Goal: Information Seeking & Learning: Learn about a topic

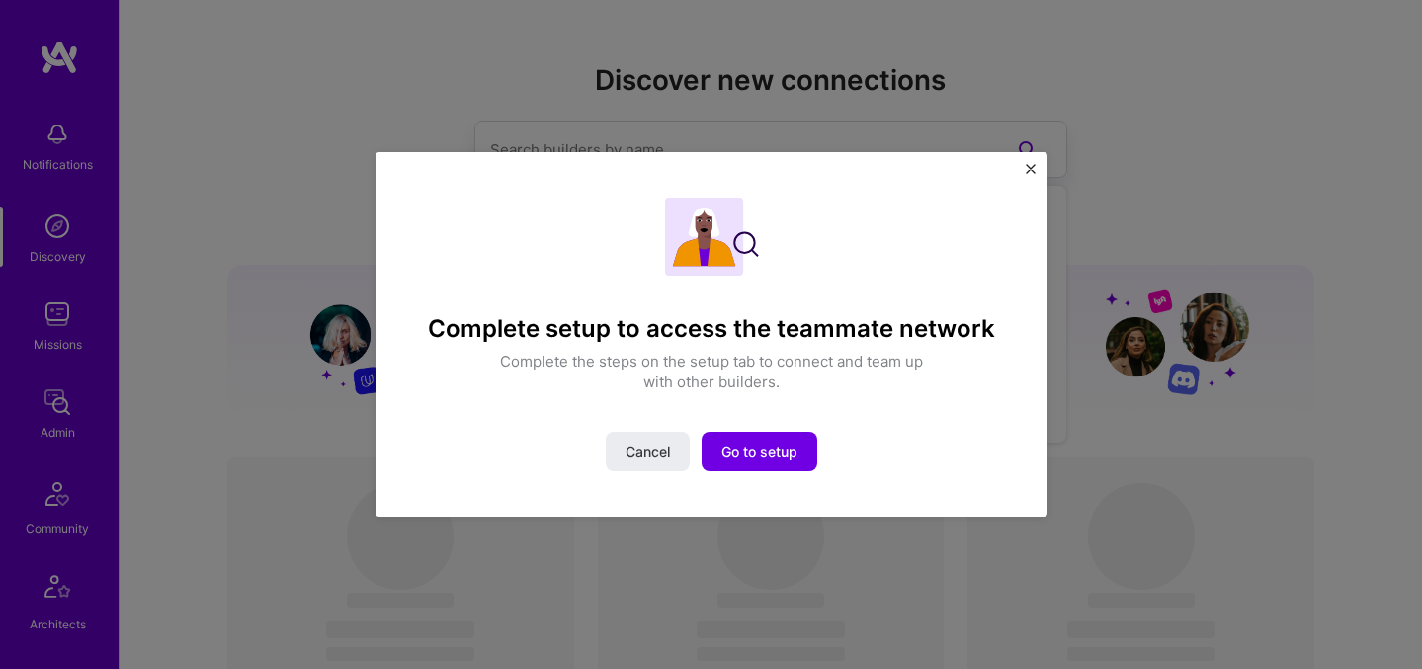
click at [1032, 176] on button "Close" at bounding box center [1031, 174] width 10 height 21
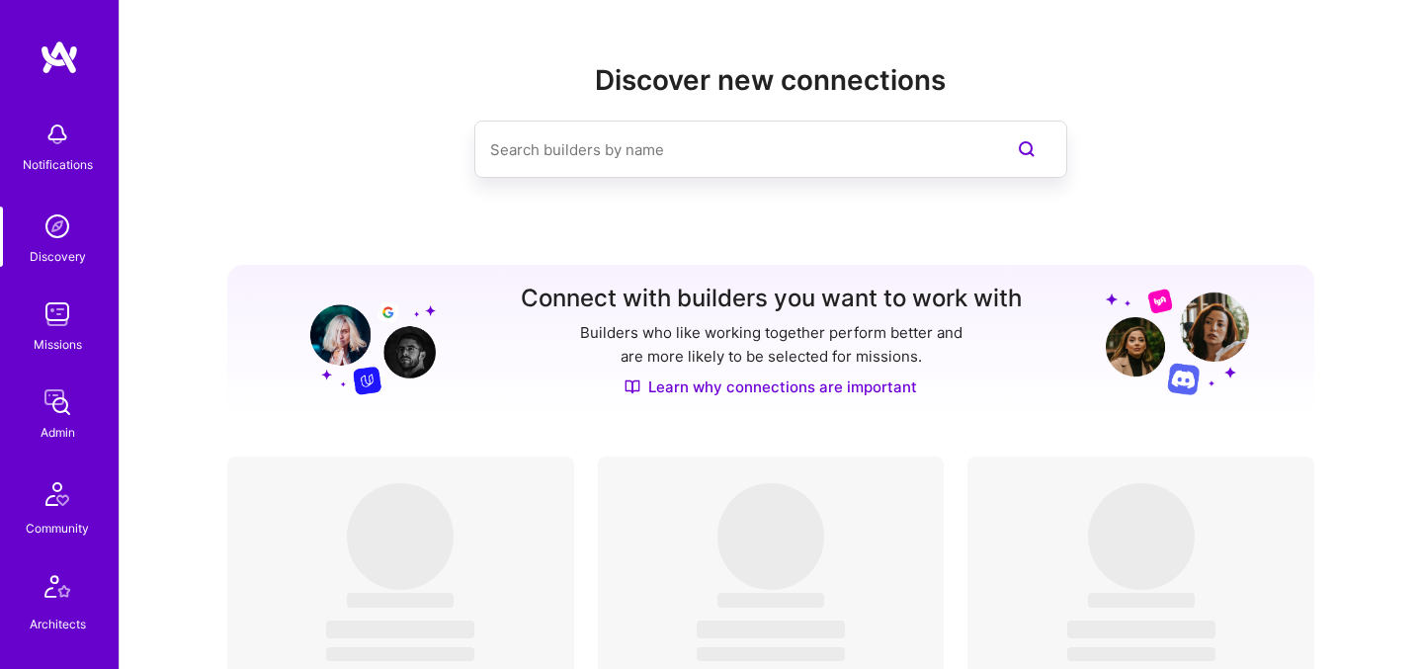
click at [56, 410] on img at bounding box center [58, 402] width 40 height 40
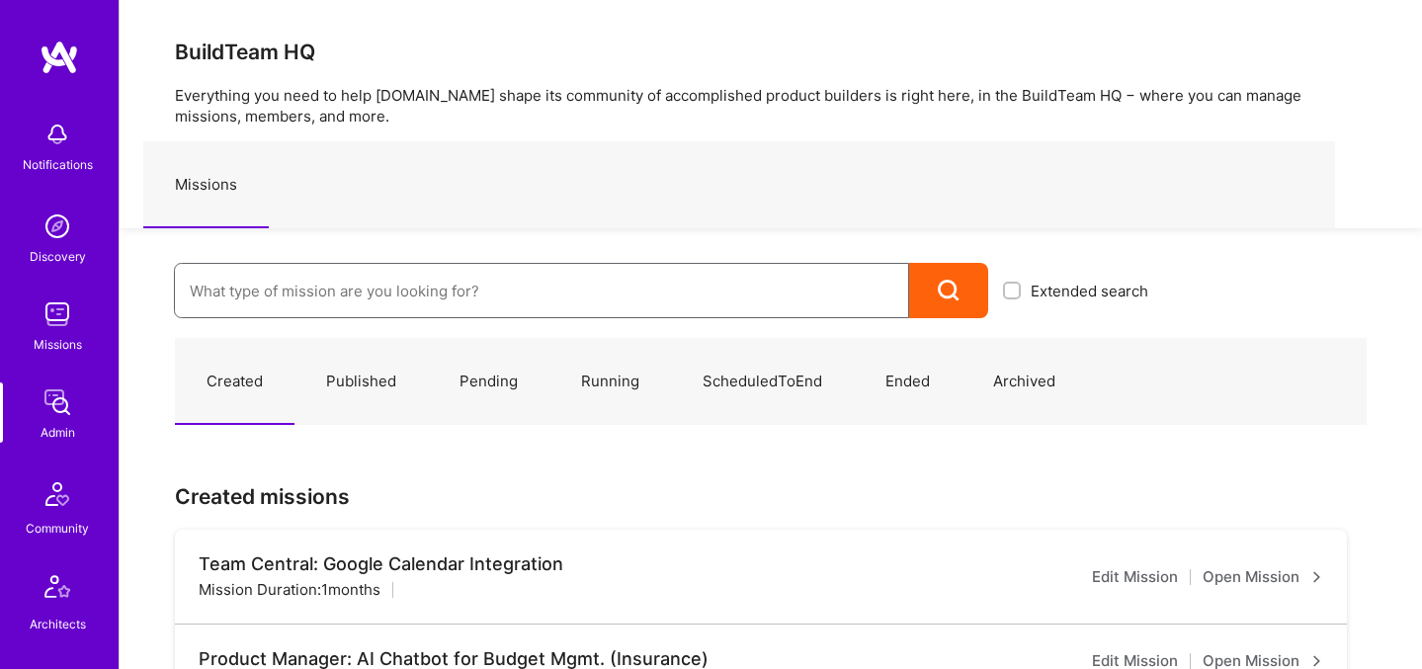
click at [691, 293] on input at bounding box center [541, 291] width 703 height 50
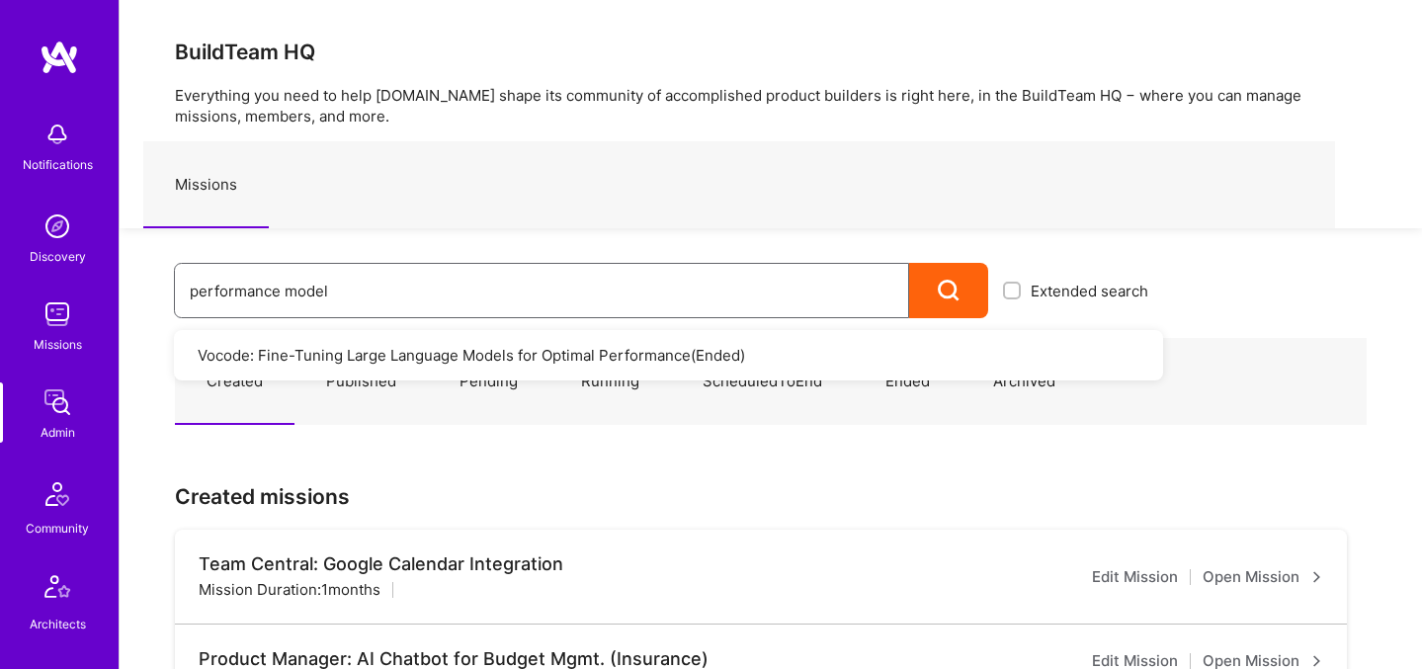
type input "performance model"
click at [52, 323] on img at bounding box center [58, 314] width 40 height 40
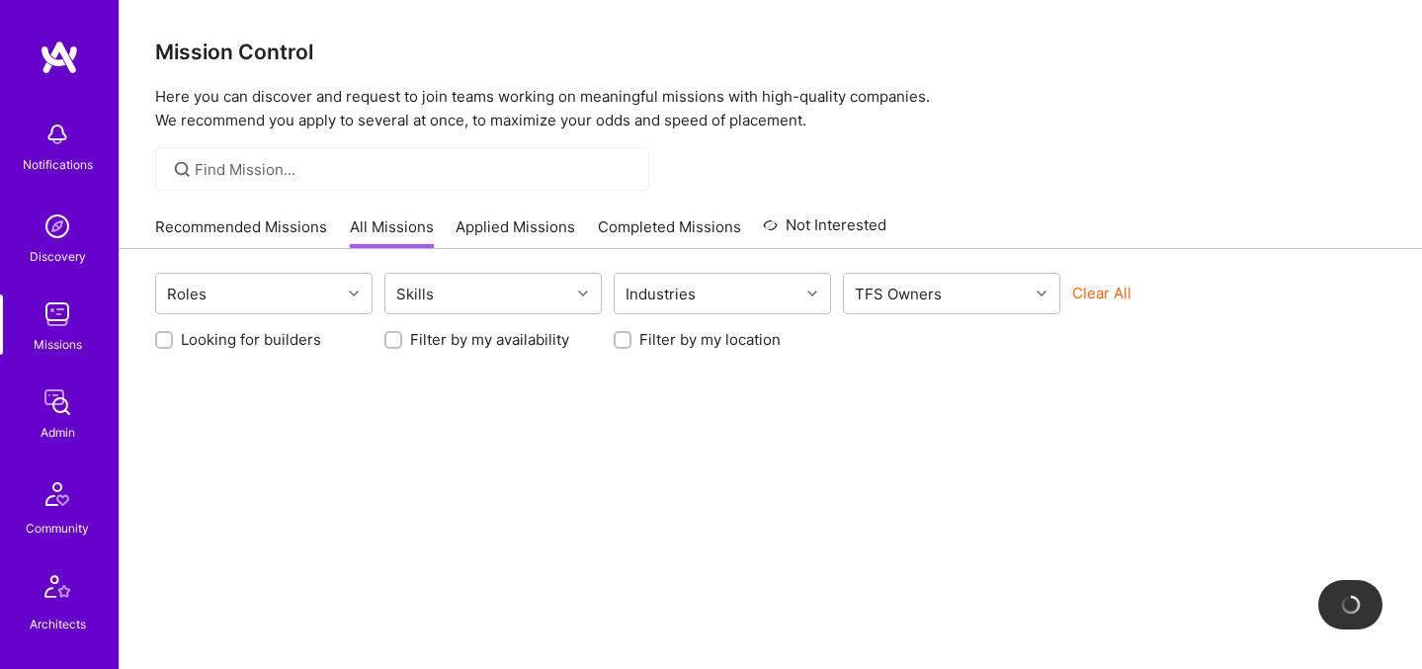
click at [1118, 298] on button "Clear All" at bounding box center [1101, 293] width 59 height 21
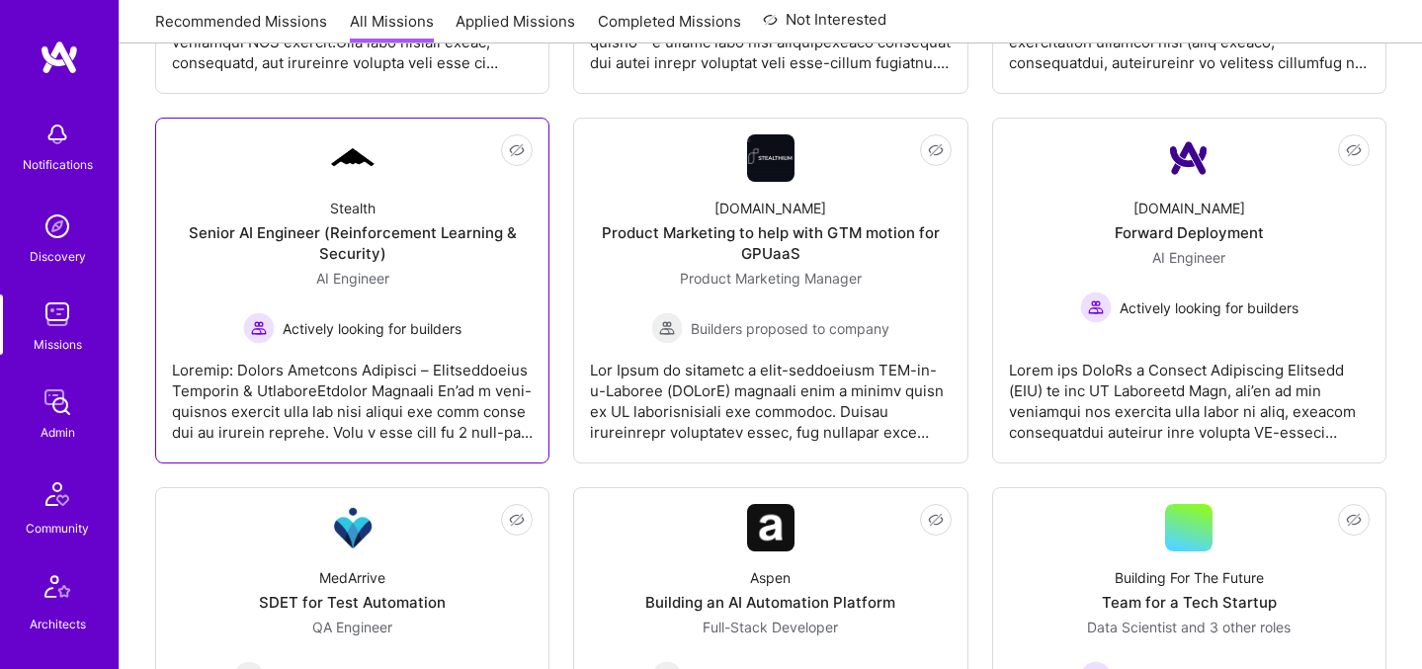
scroll to position [1735, 0]
click at [407, 336] on span "Actively looking for builders" at bounding box center [372, 327] width 179 height 21
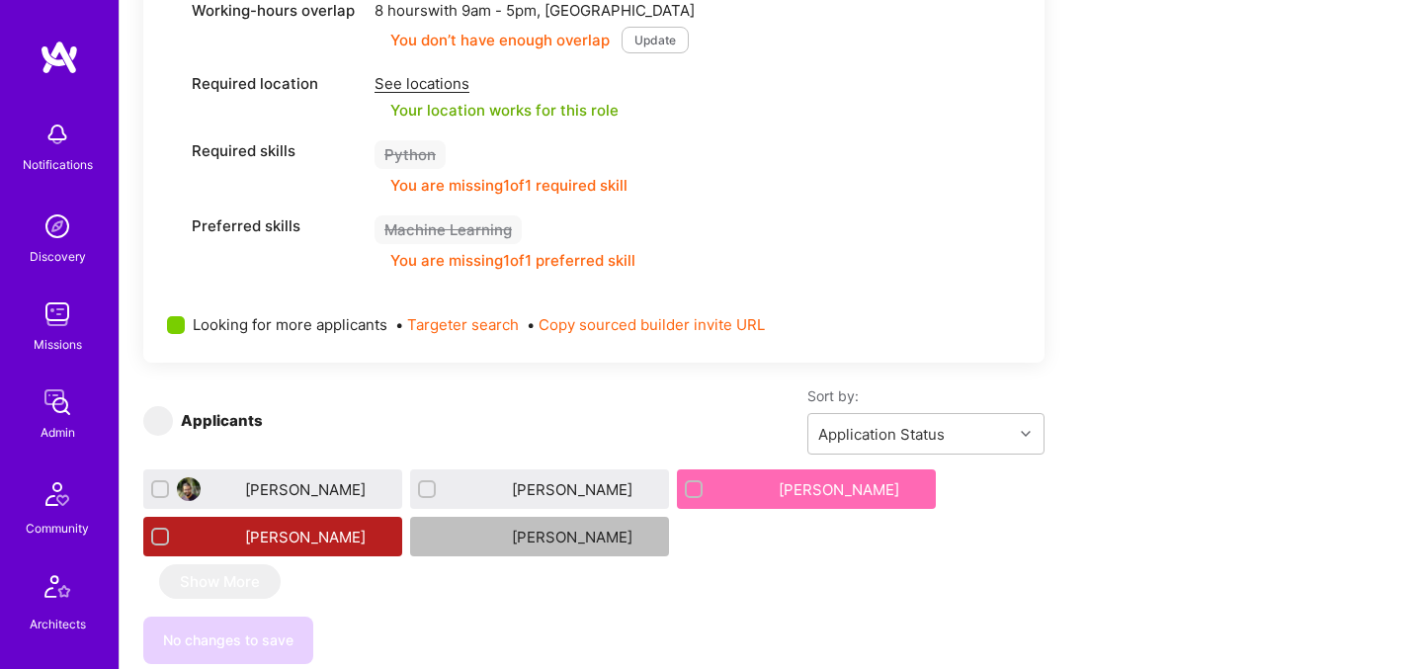
scroll to position [1019, 0]
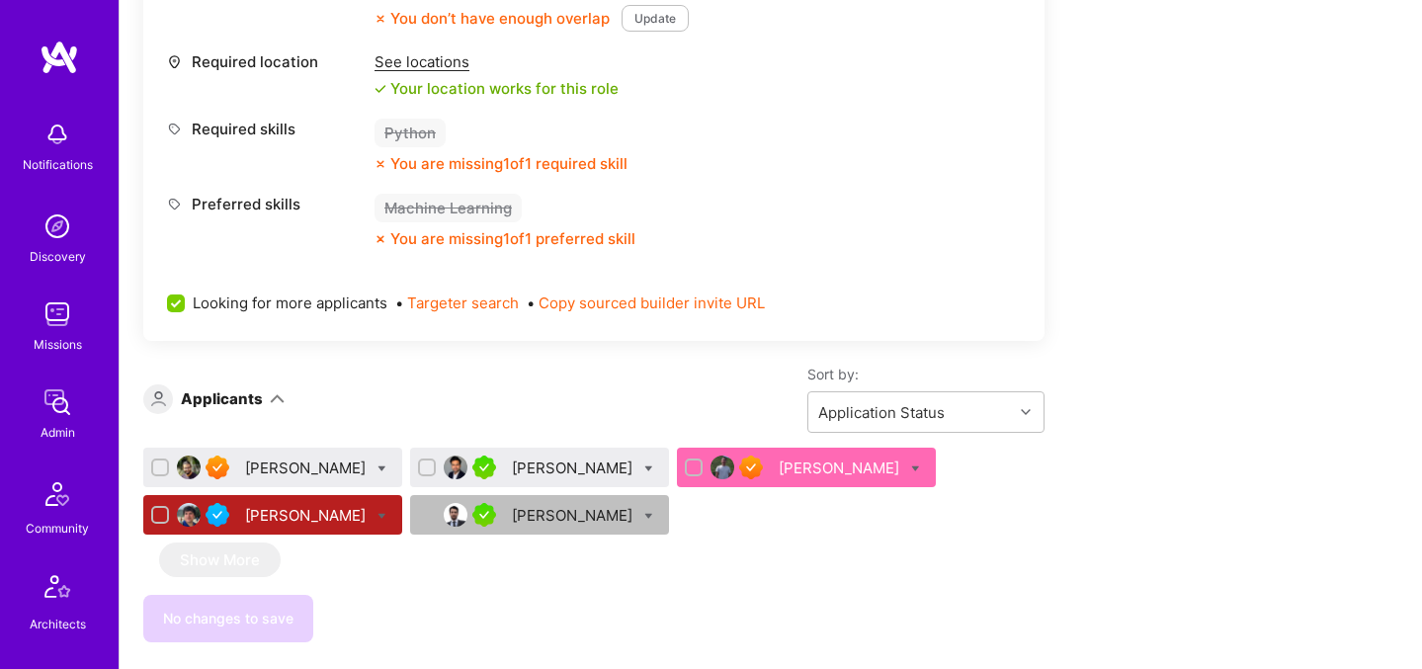
click at [252, 467] on div "[PERSON_NAME]" at bounding box center [307, 467] width 124 height 21
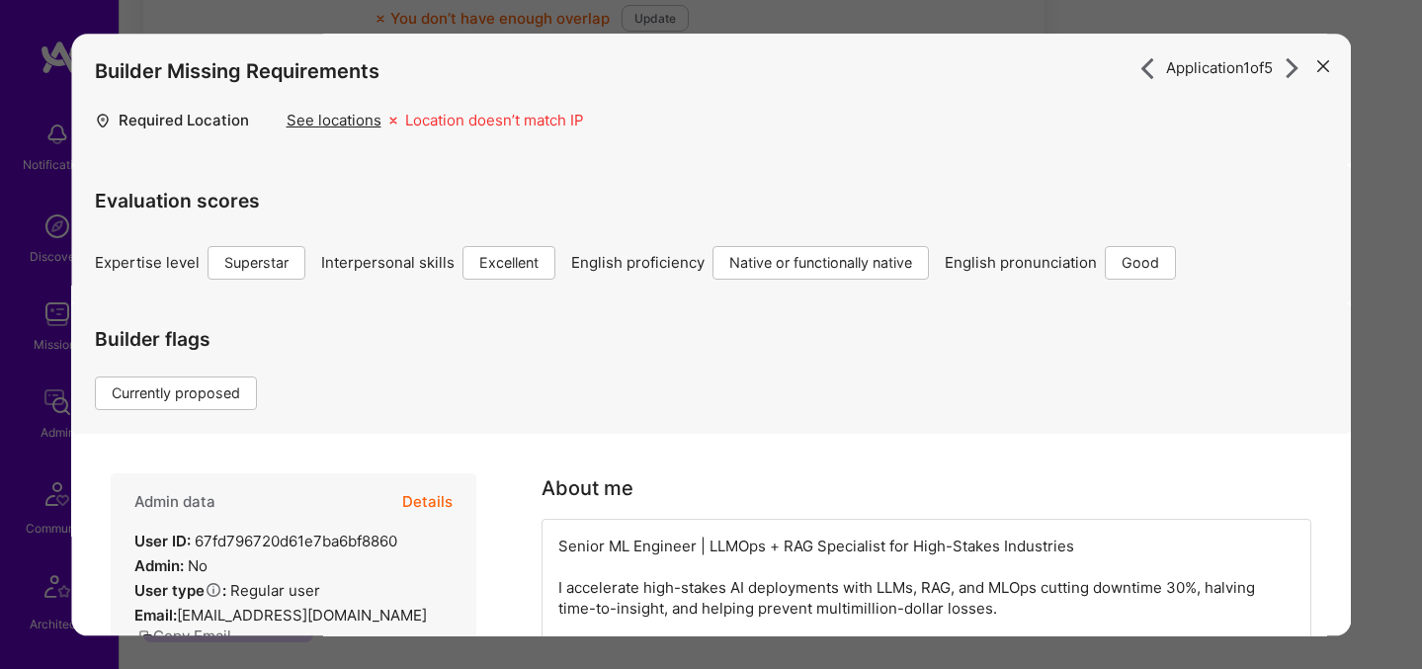
click at [1317, 63] on icon "modal" at bounding box center [1323, 67] width 12 height 12
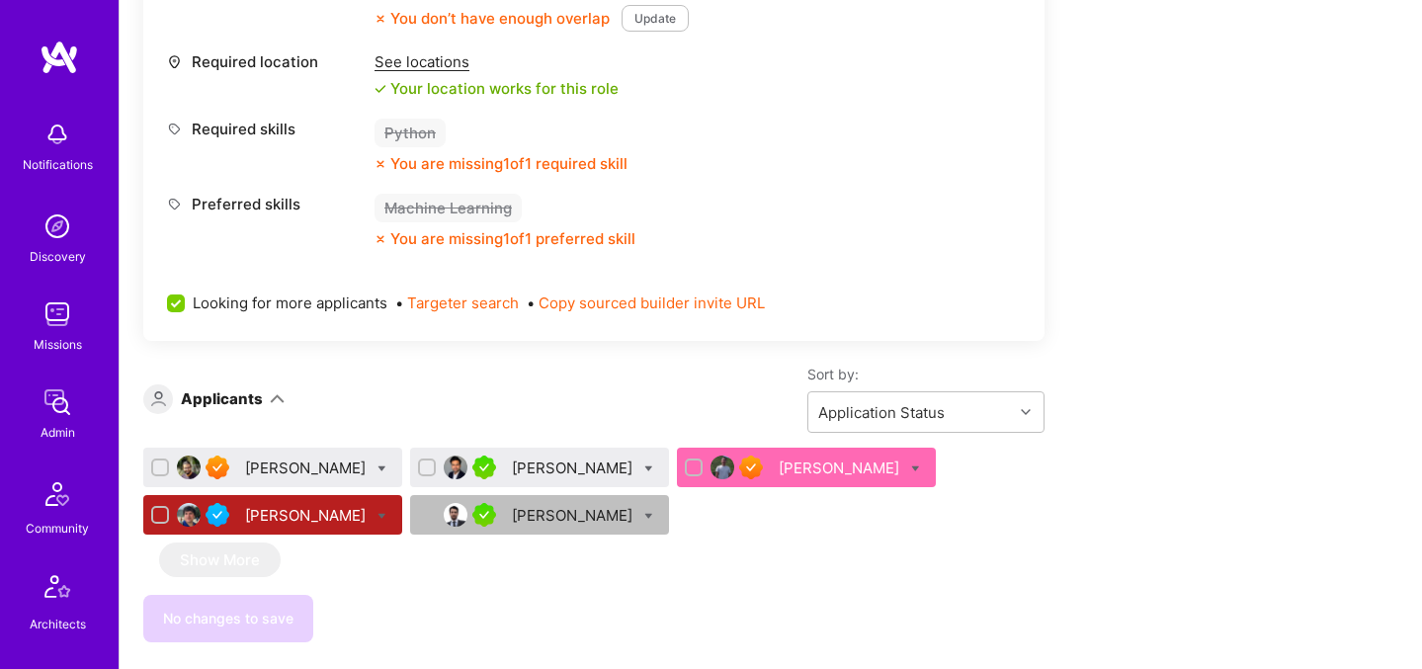
click at [512, 466] on div "[PERSON_NAME]" at bounding box center [574, 467] width 124 height 21
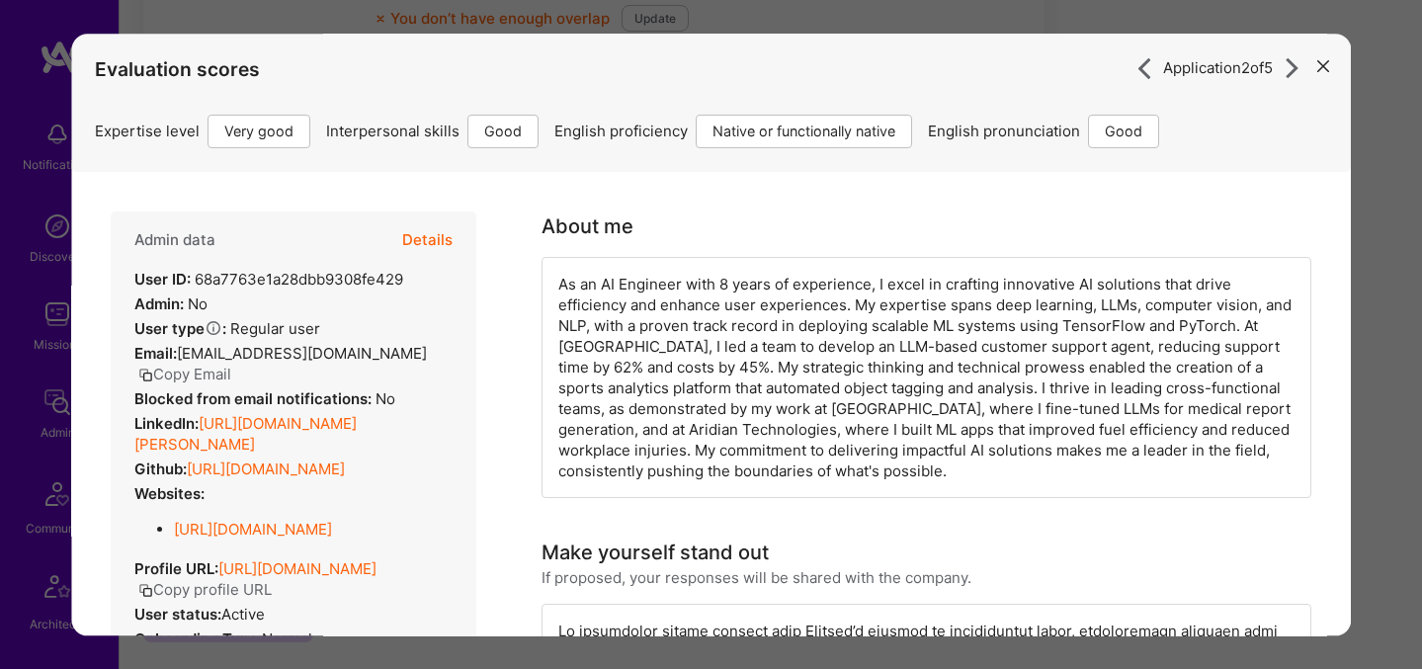
click at [1317, 66] on icon "modal" at bounding box center [1323, 67] width 12 height 12
